Goal: Task Accomplishment & Management: Complete application form

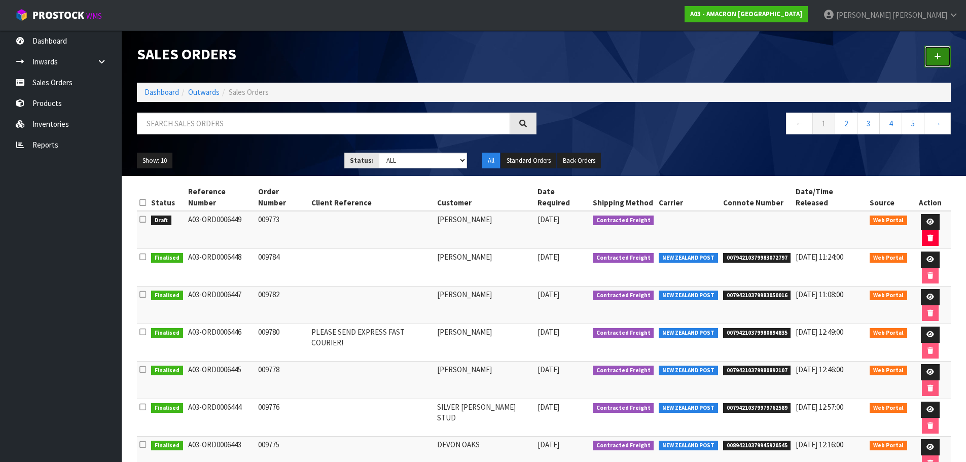
click at [947, 61] on link at bounding box center [937, 57] width 26 height 22
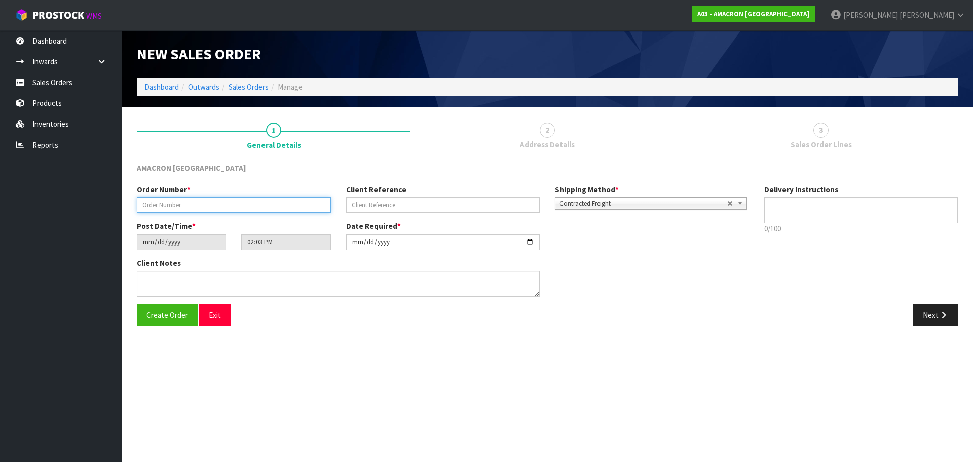
click at [204, 207] on input "text" at bounding box center [234, 205] width 194 height 16
type input "[PERSON_NAME]"
click at [947, 316] on icon "button" at bounding box center [944, 315] width 10 height 8
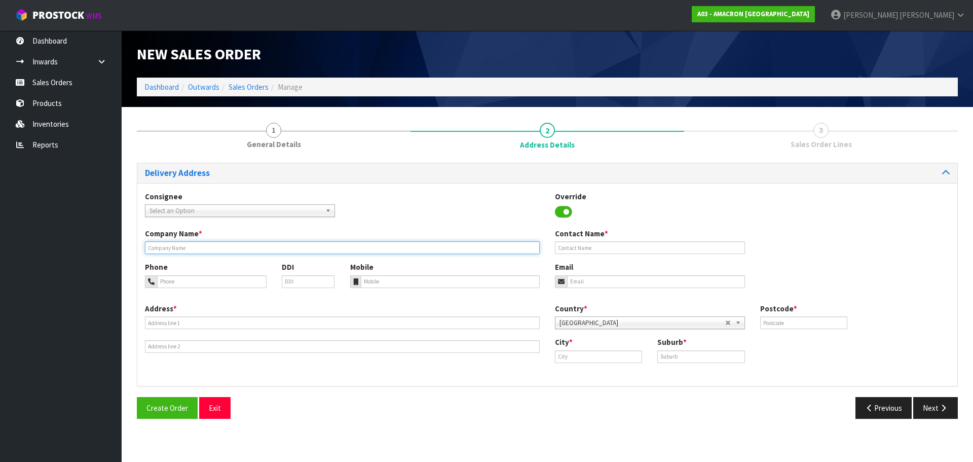
click at [181, 245] on input "text" at bounding box center [342, 247] width 395 height 13
click at [227, 248] on input "text" at bounding box center [342, 247] width 395 height 13
paste input "[PERSON_NAME]"
type input "[PERSON_NAME]"
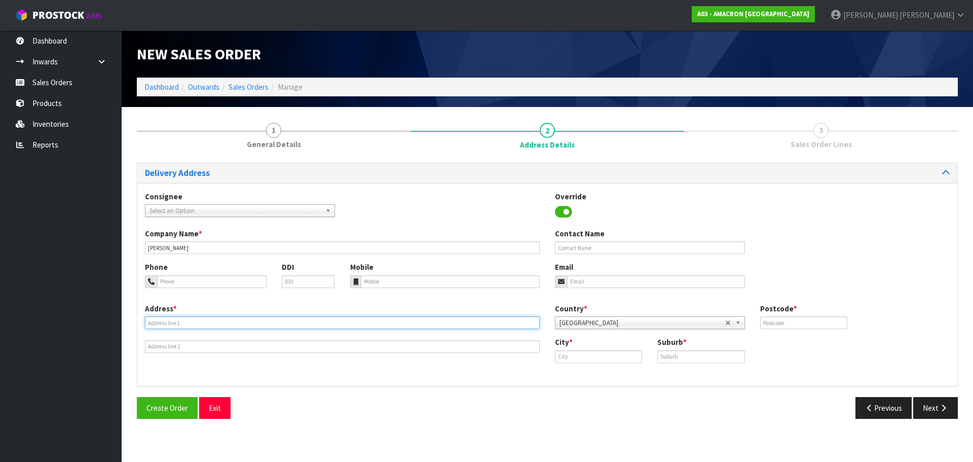
click at [167, 320] on input "text" at bounding box center [342, 322] width 395 height 13
paste input "REGAL LODGE C/- [PERSON_NAME] [STREET_ADDRESS] HURWORTH"
type input "REGAL LODGE C/- [PERSON_NAME] [STREET_ADDRESS] HURWORTH"
drag, startPoint x: 586, startPoint y: 358, endPoint x: 598, endPoint y: 358, distance: 12.2
click at [586, 358] on input "text" at bounding box center [598, 356] width 87 height 13
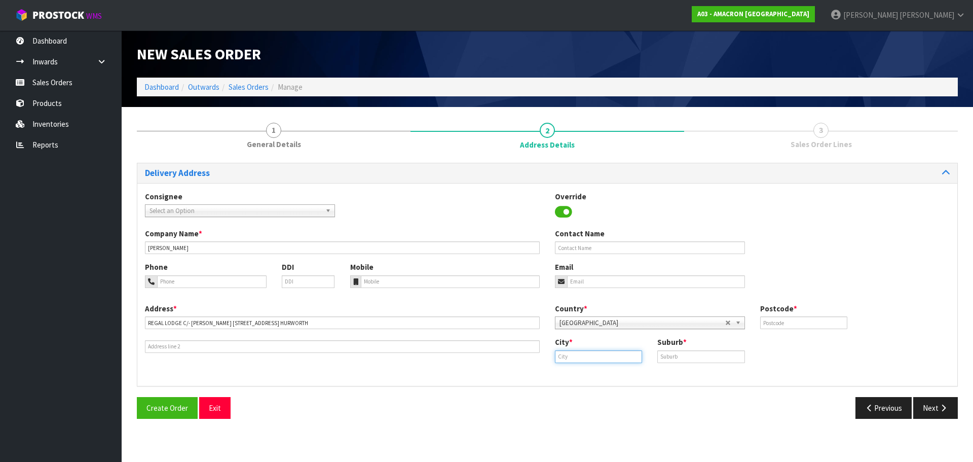
paste input "[GEOGRAPHIC_DATA]"
type input "[GEOGRAPHIC_DATA]"
paste input "[GEOGRAPHIC_DATA]"
click at [679, 357] on input "text" at bounding box center [700, 356] width 87 height 13
type input "[GEOGRAPHIC_DATA]"
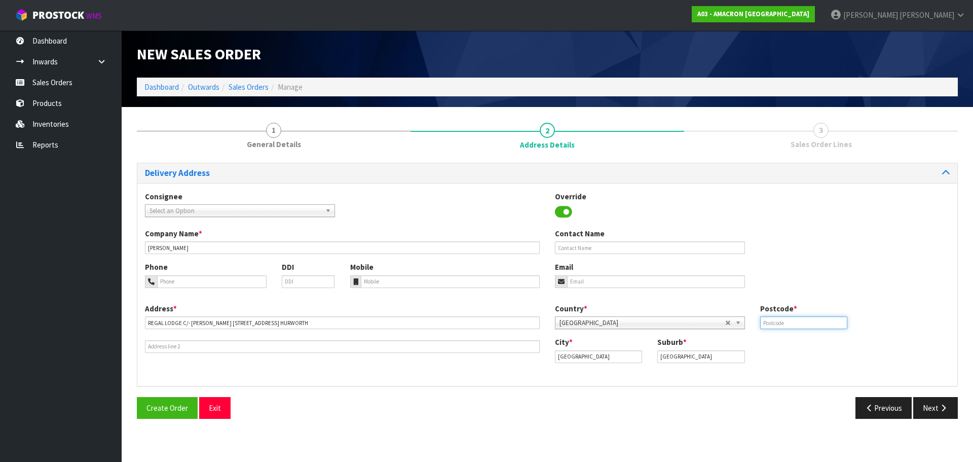
click at [769, 323] on input "text" at bounding box center [803, 322] width 87 height 13
type input "4312"
click at [252, 278] on input "tel" at bounding box center [211, 281] width 109 height 13
paste input "+ [PHONE_NUMBER]"
type input "+ [PHONE_NUMBER]"
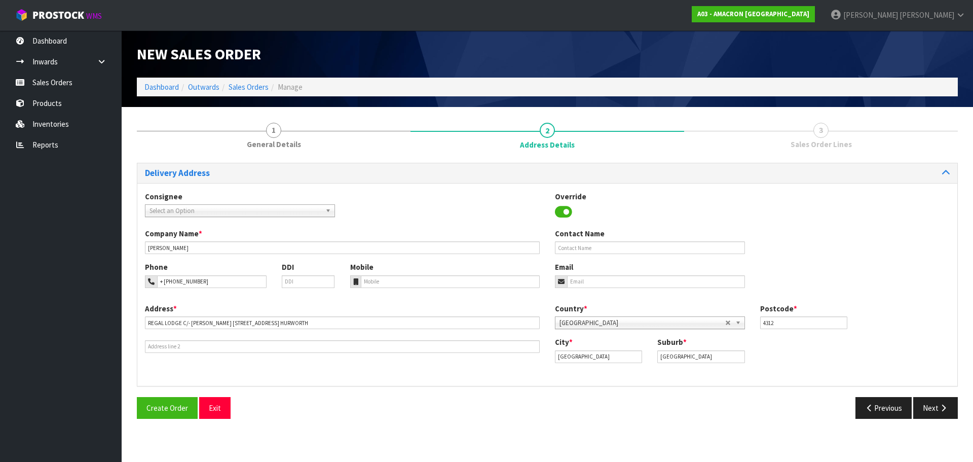
drag, startPoint x: 357, startPoint y: 287, endPoint x: 362, endPoint y: 286, distance: 5.1
click at [357, 287] on div at bounding box center [355, 281] width 11 height 13
click at [371, 282] on input "tel" at bounding box center [450, 281] width 179 height 13
paste input "+ [PHONE_NUMBER]"
type input "+ [PHONE_NUMBER]"
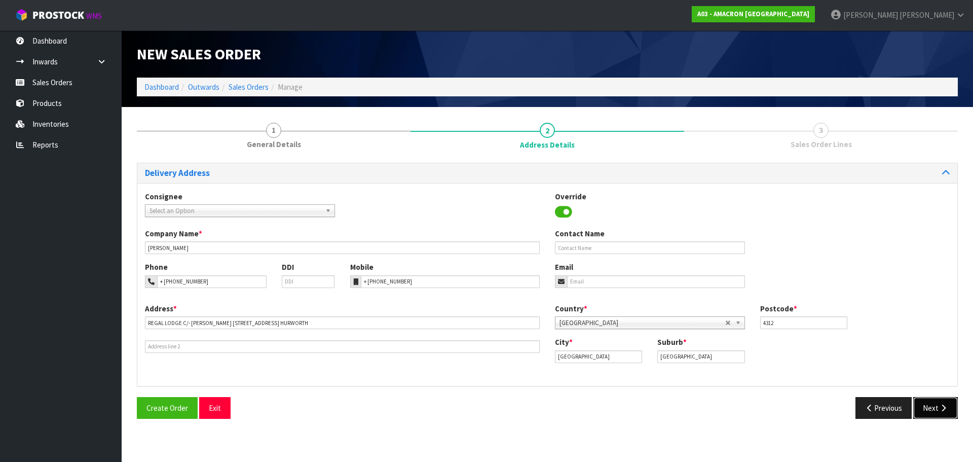
drag, startPoint x: 946, startPoint y: 400, endPoint x: 845, endPoint y: 382, distance: 102.5
click at [946, 399] on button "Next" at bounding box center [935, 408] width 45 height 22
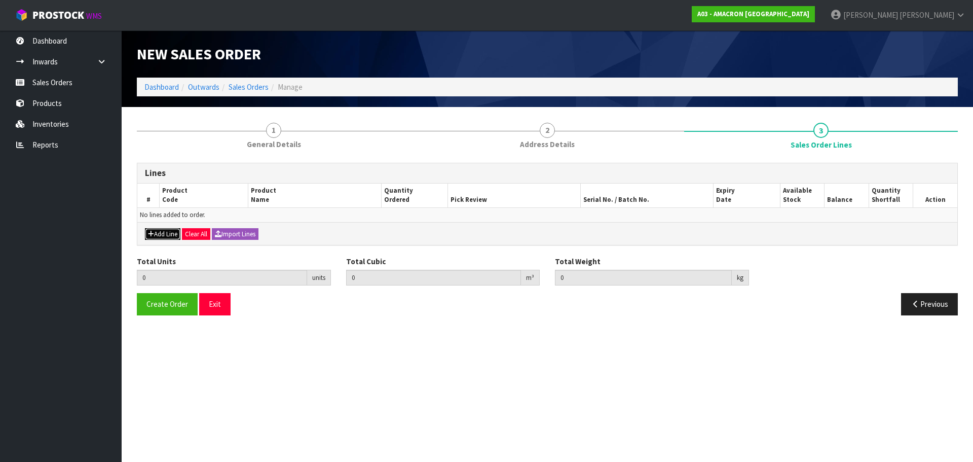
click at [151, 231] on icon "button" at bounding box center [151, 234] width 6 height 7
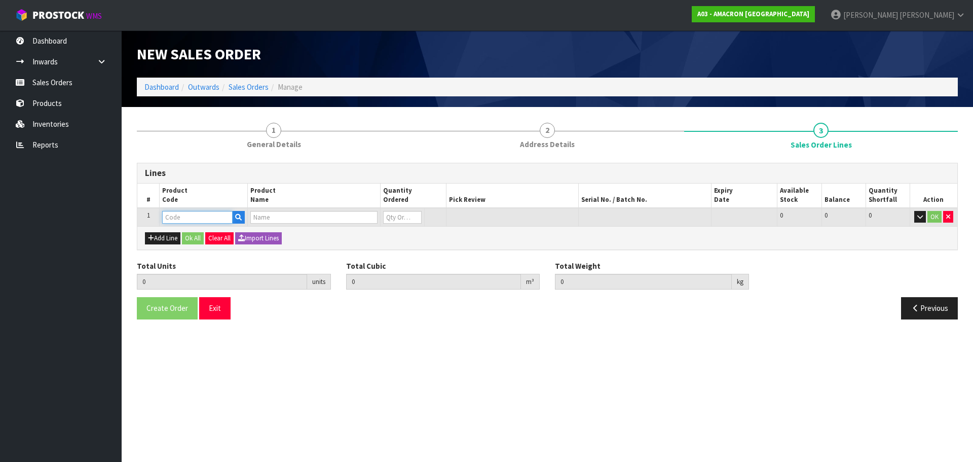
click at [177, 220] on input "text" at bounding box center [197, 217] width 70 height 13
type input "PVRS"
click at [217, 238] on link "PVRS 5" at bounding box center [203, 235] width 80 height 14
type input "PVRS5"
type input "0.000000"
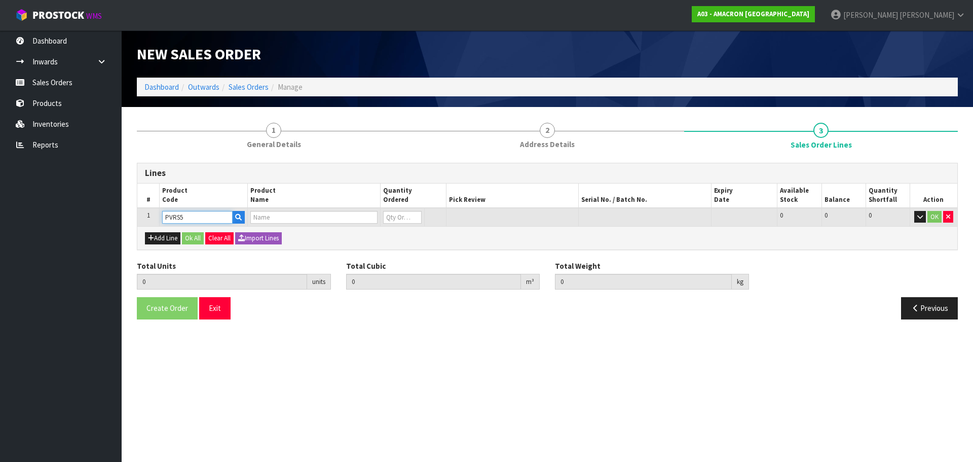
type input "0.000"
type input "PLUSVITAL RACING SYRUP 5L"
type input "0"
click at [391, 215] on input "0" at bounding box center [402, 217] width 39 height 13
type input "0"
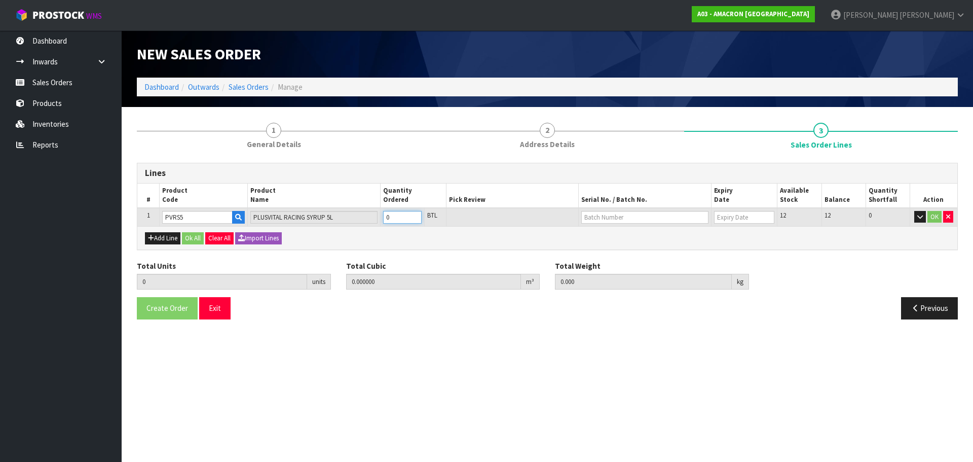
type input "0"
type input "1"
type input "0.00957"
type input "6.5"
type input "1"
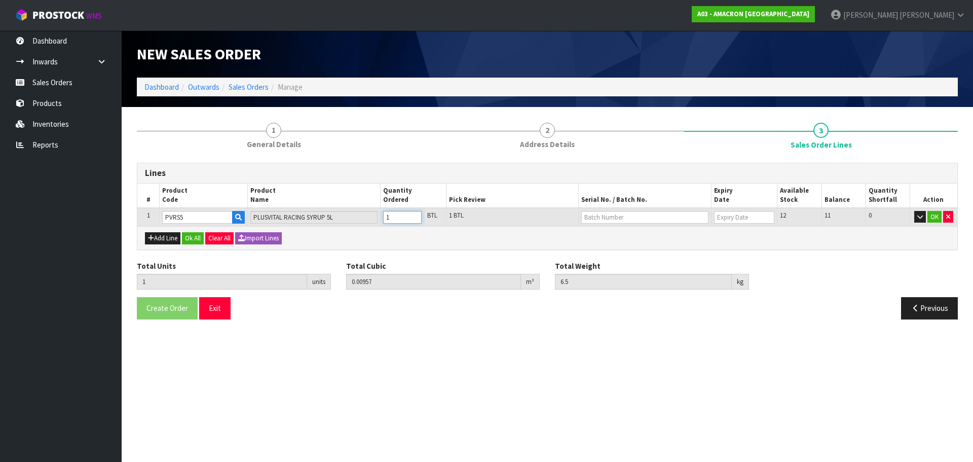
type input "12"
type input "0.115362"
type input "81"
type input "12"
click at [931, 215] on button "OK" at bounding box center [935, 217] width 14 height 12
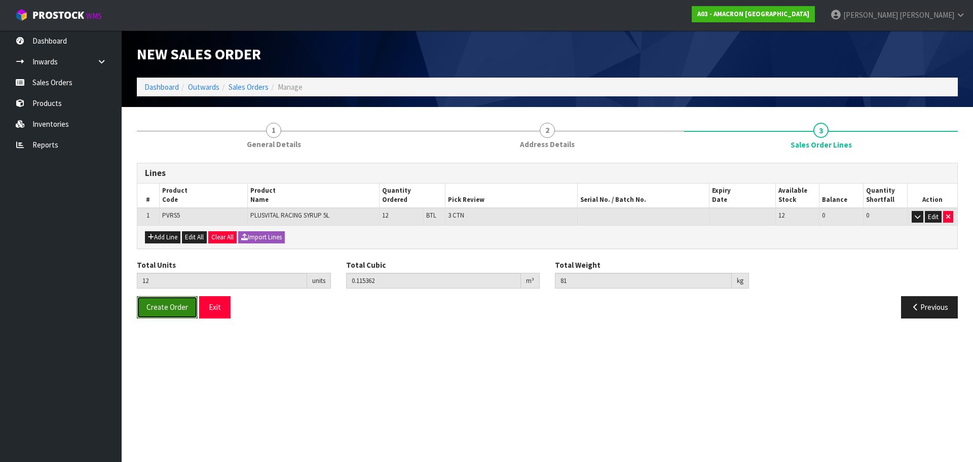
click at [154, 308] on span "Create Order" at bounding box center [167, 307] width 42 height 10
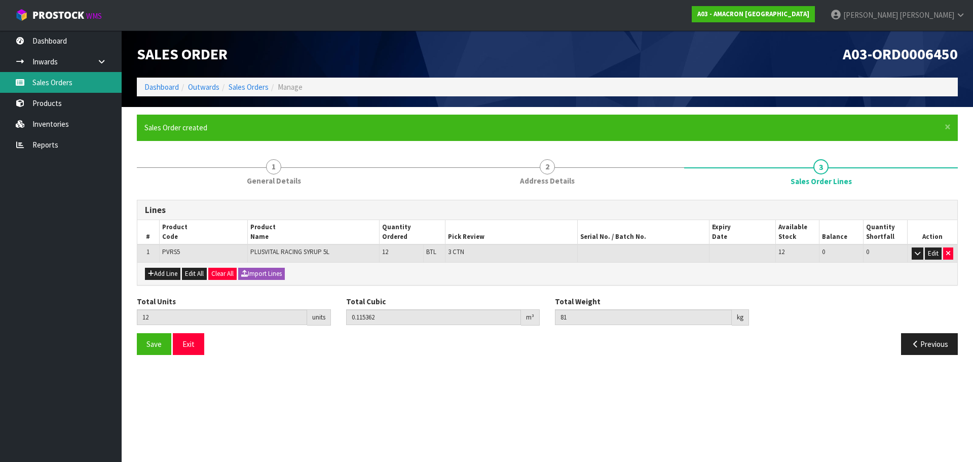
click at [89, 78] on link "Sales Orders" at bounding box center [61, 82] width 122 height 21
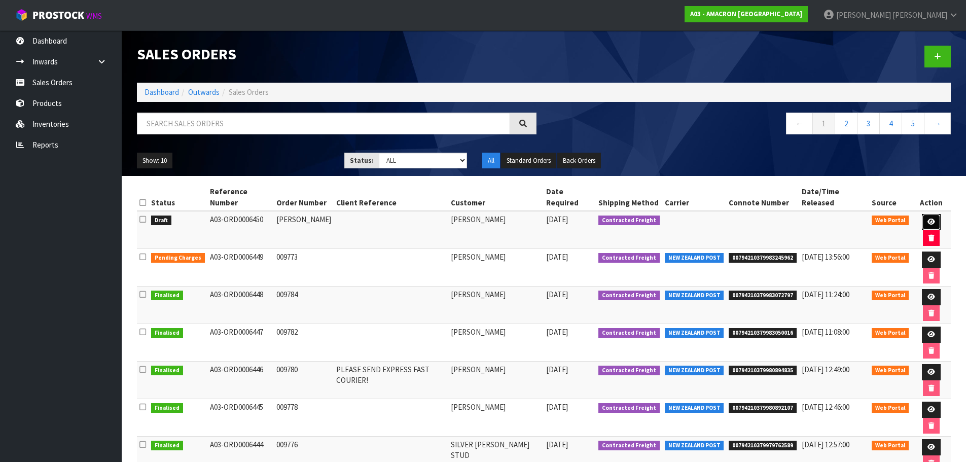
click at [927, 218] on icon at bounding box center [931, 221] width 8 height 7
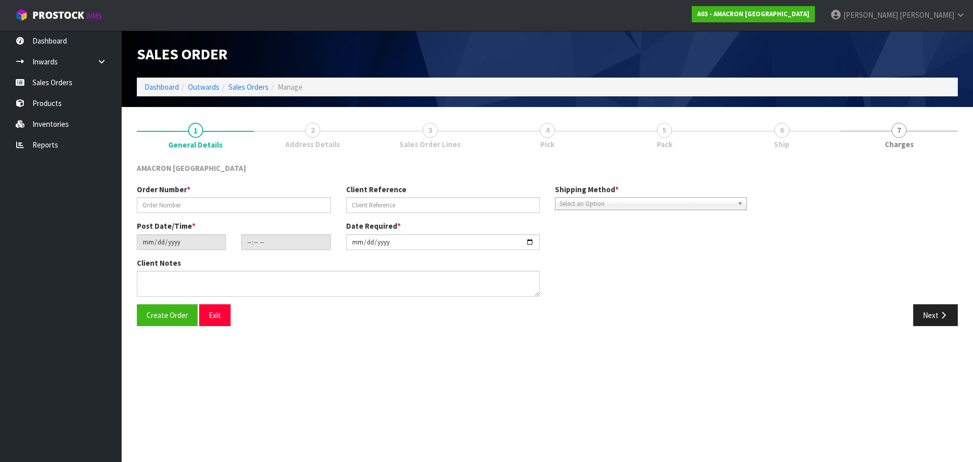
type input "[PERSON_NAME]"
type input "[DATE]"
type input "14:03:00.000"
type input "[DATE]"
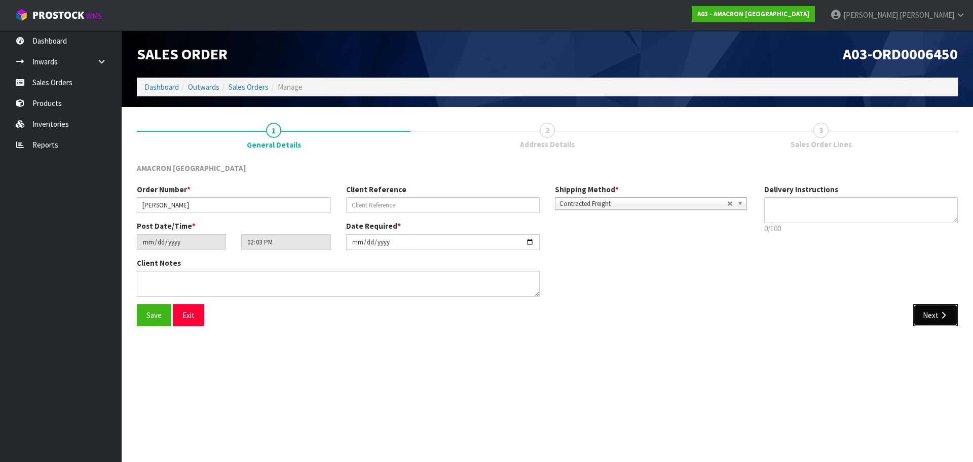
click at [934, 319] on button "Next" at bounding box center [935, 315] width 45 height 22
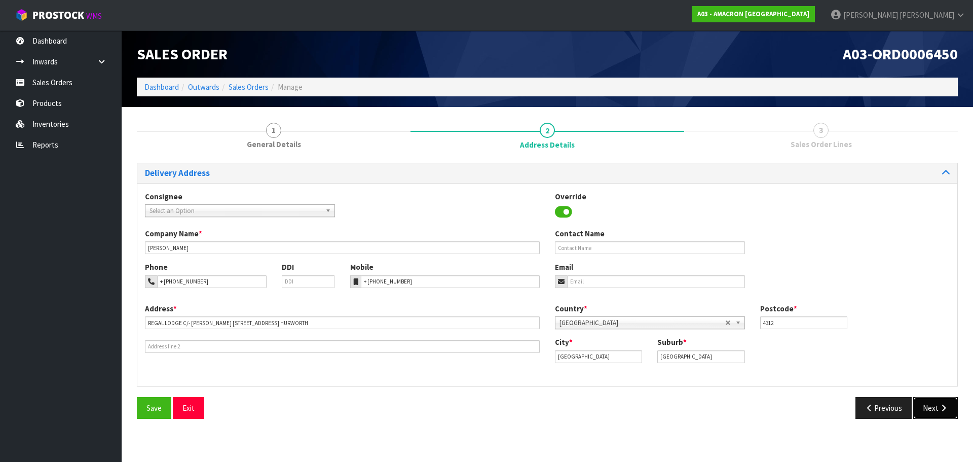
click at [929, 407] on button "Next" at bounding box center [935, 408] width 45 height 22
